Goal: Navigation & Orientation: Find specific page/section

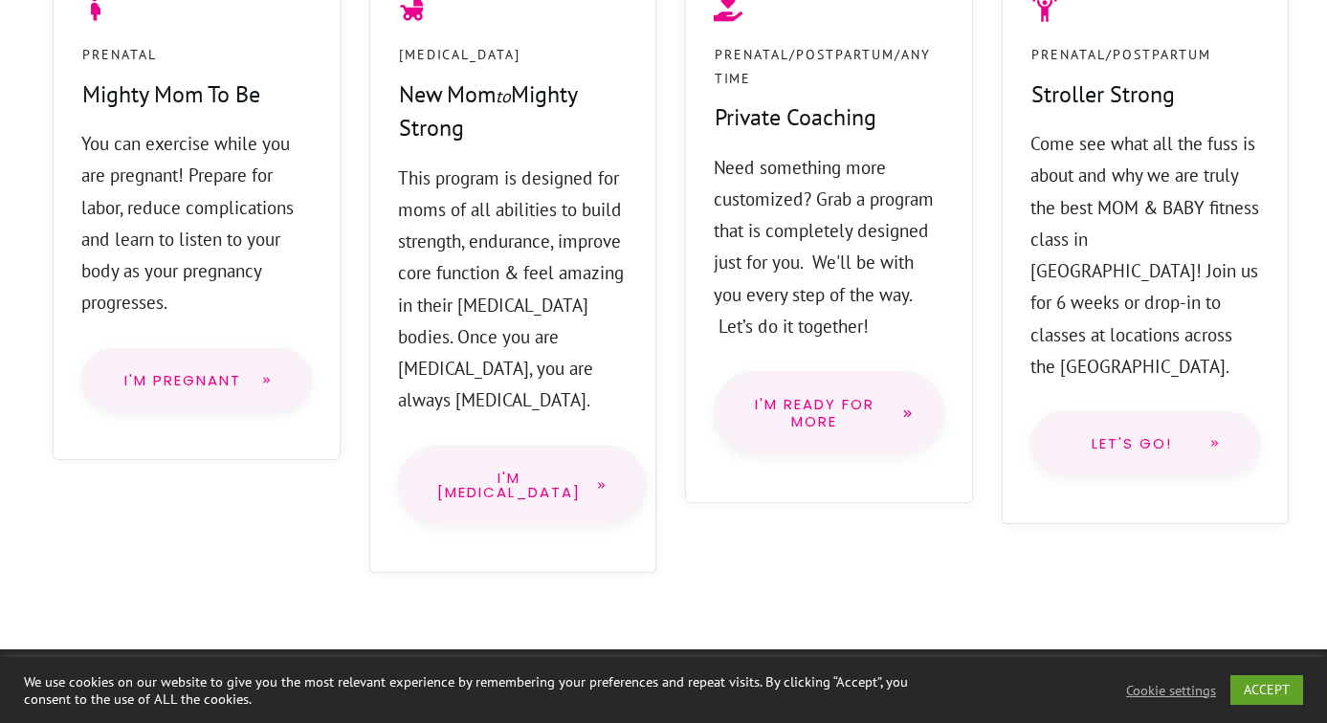
scroll to position [1668, 0]
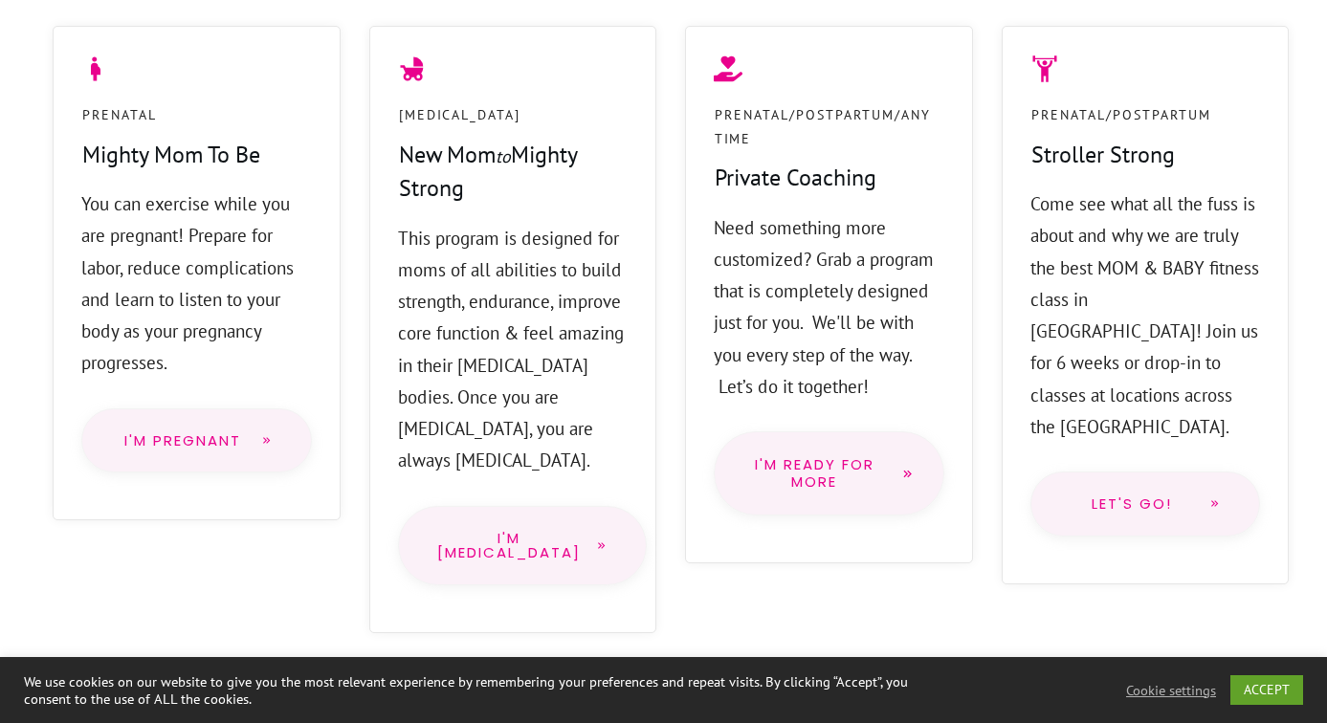
click at [511, 531] on span "I'm PostPartum" at bounding box center [509, 546] width 144 height 30
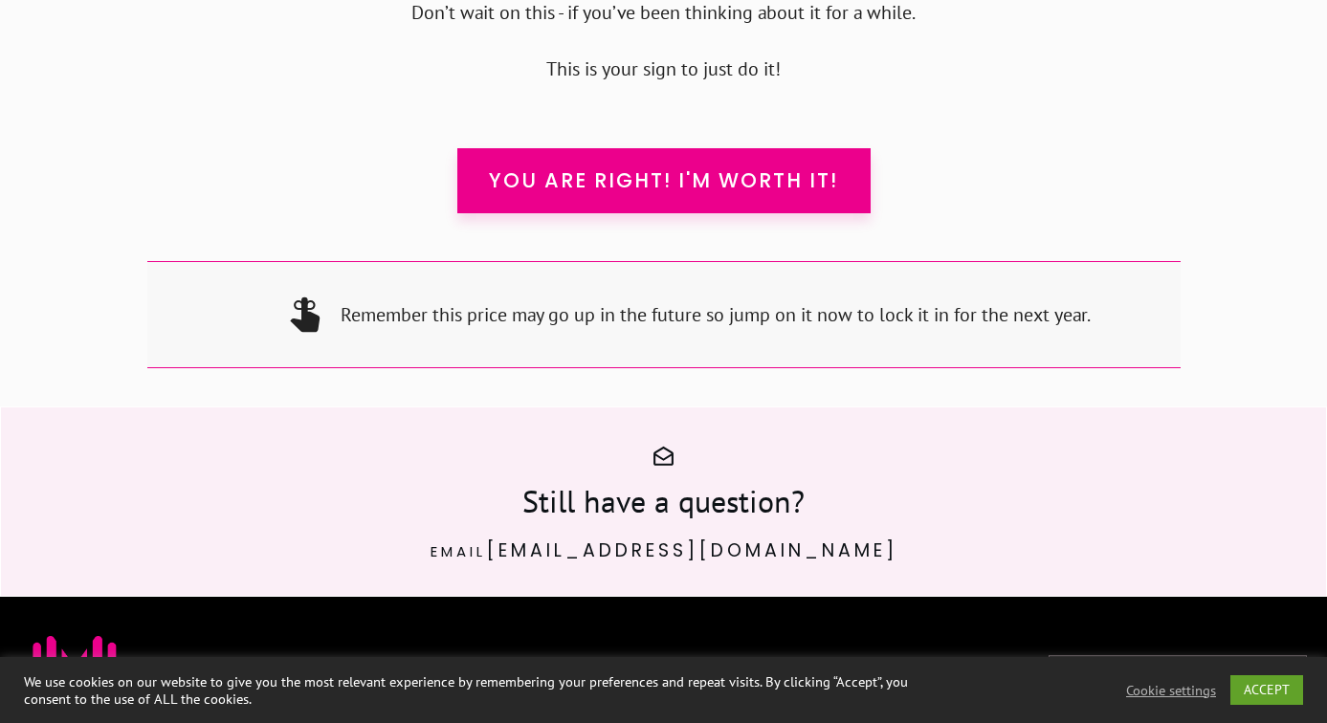
scroll to position [18724, 0]
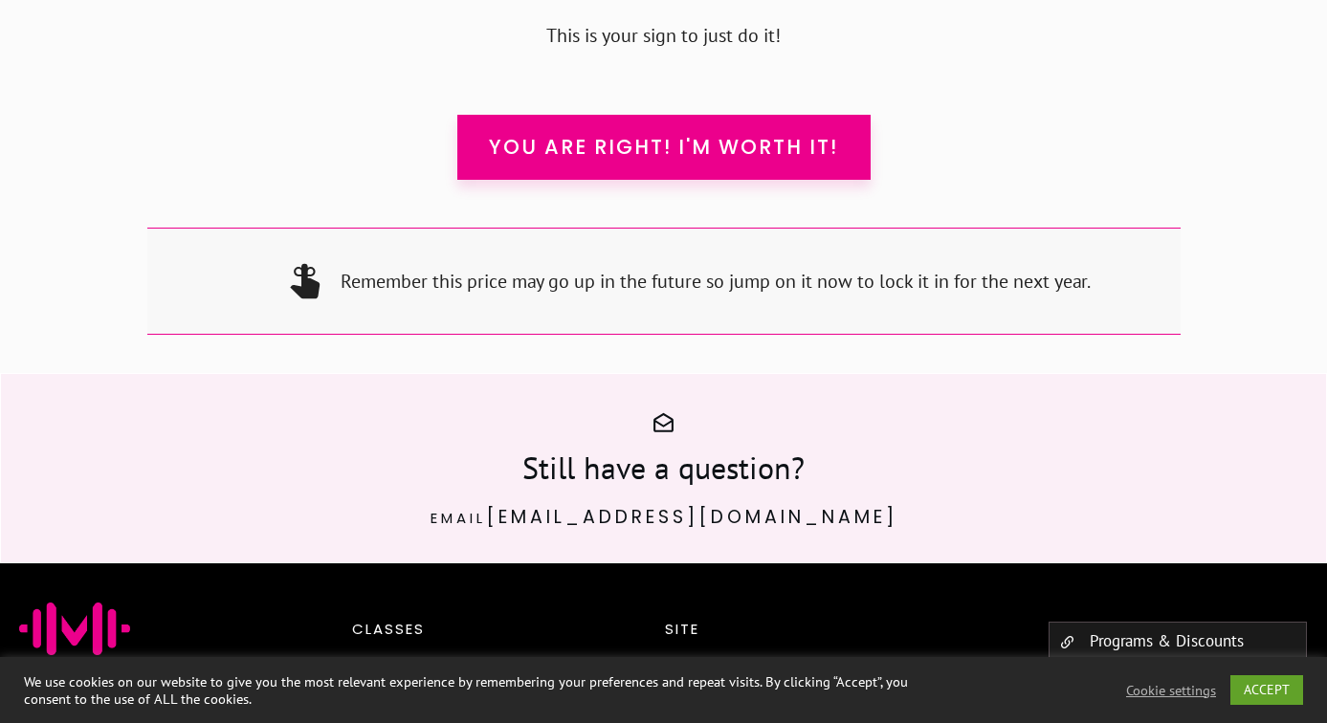
click at [476, 696] on link "Drop-in Classes" at bounding box center [443, 706] width 107 height 21
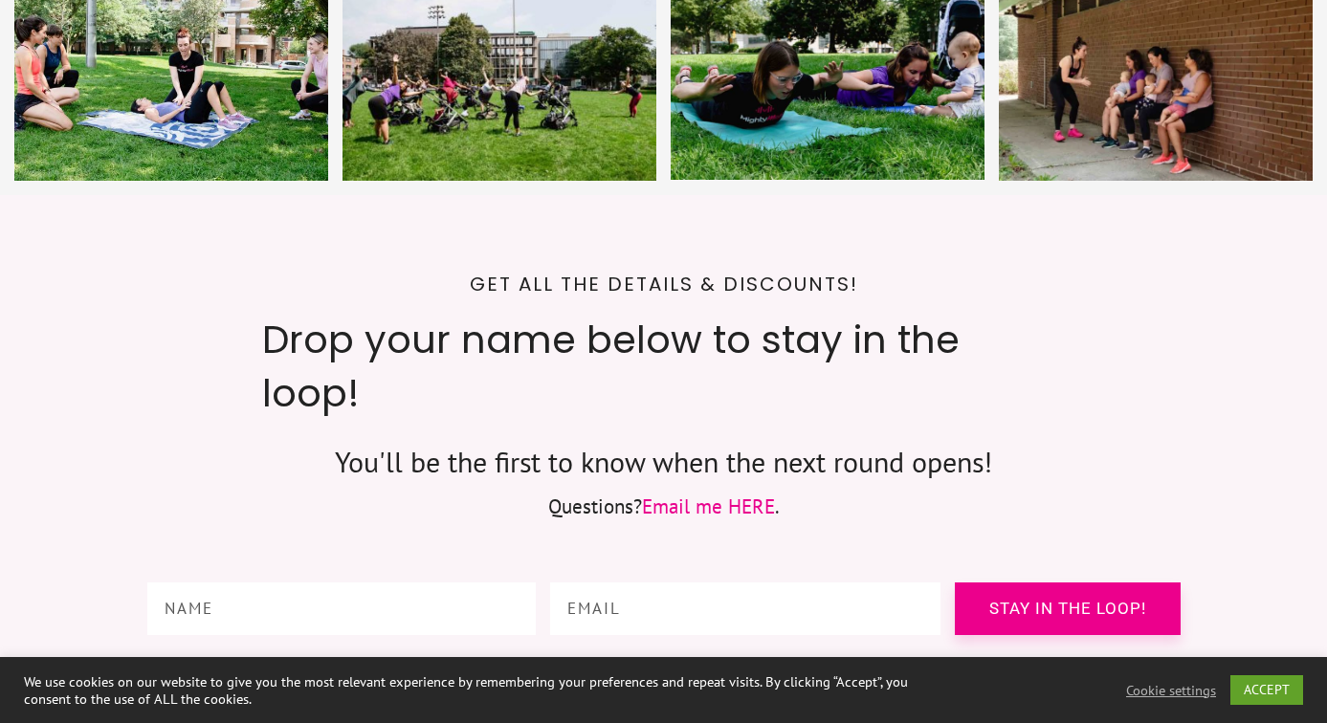
scroll to position [9189, 0]
